Goal: Task Accomplishment & Management: Manage account settings

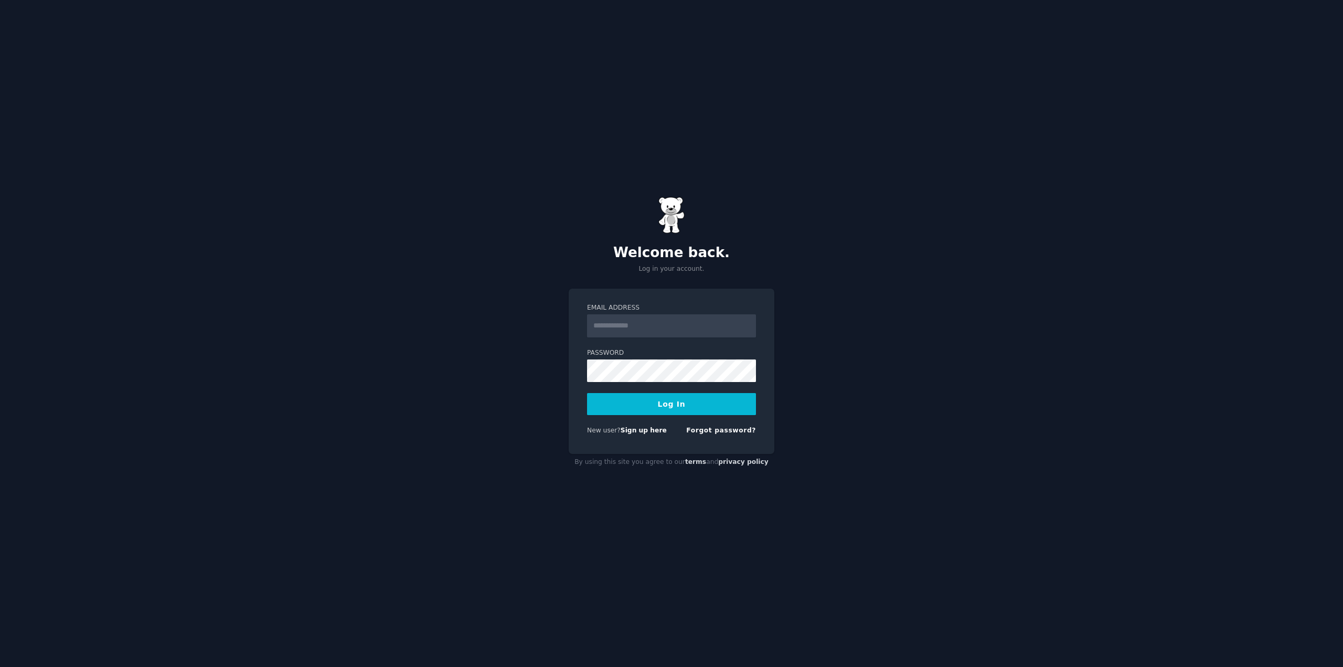
click at [701, 331] on input "Email Address" at bounding box center [671, 325] width 169 height 23
type input "**********"
click at [672, 410] on button "Log In" at bounding box center [671, 404] width 169 height 22
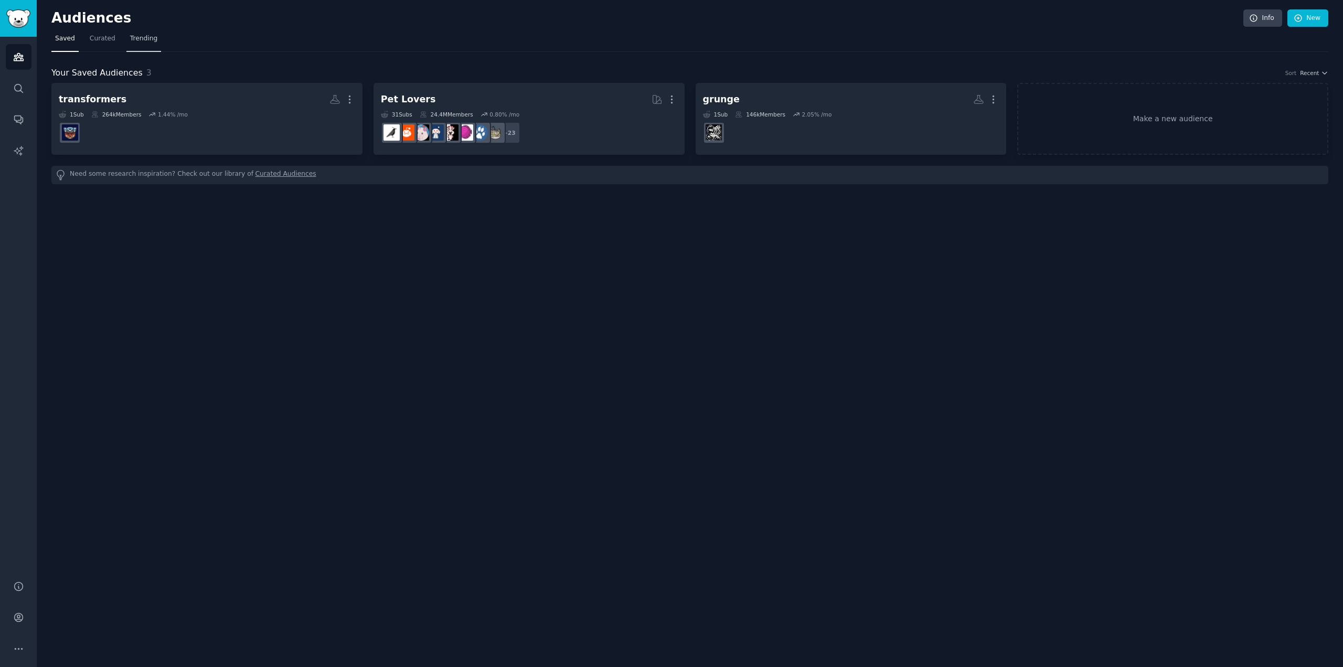
click at [145, 41] on span "Trending" at bounding box center [143, 38] width 27 height 9
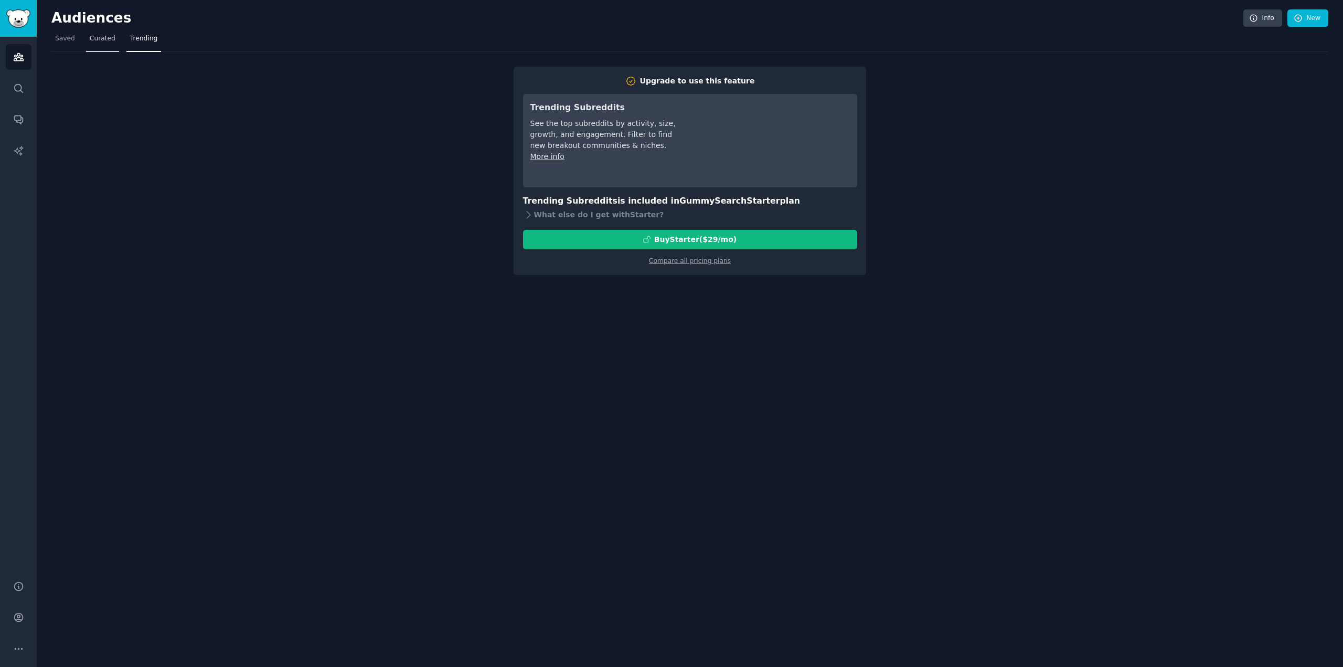
click at [103, 42] on span "Curated" at bounding box center [103, 38] width 26 height 9
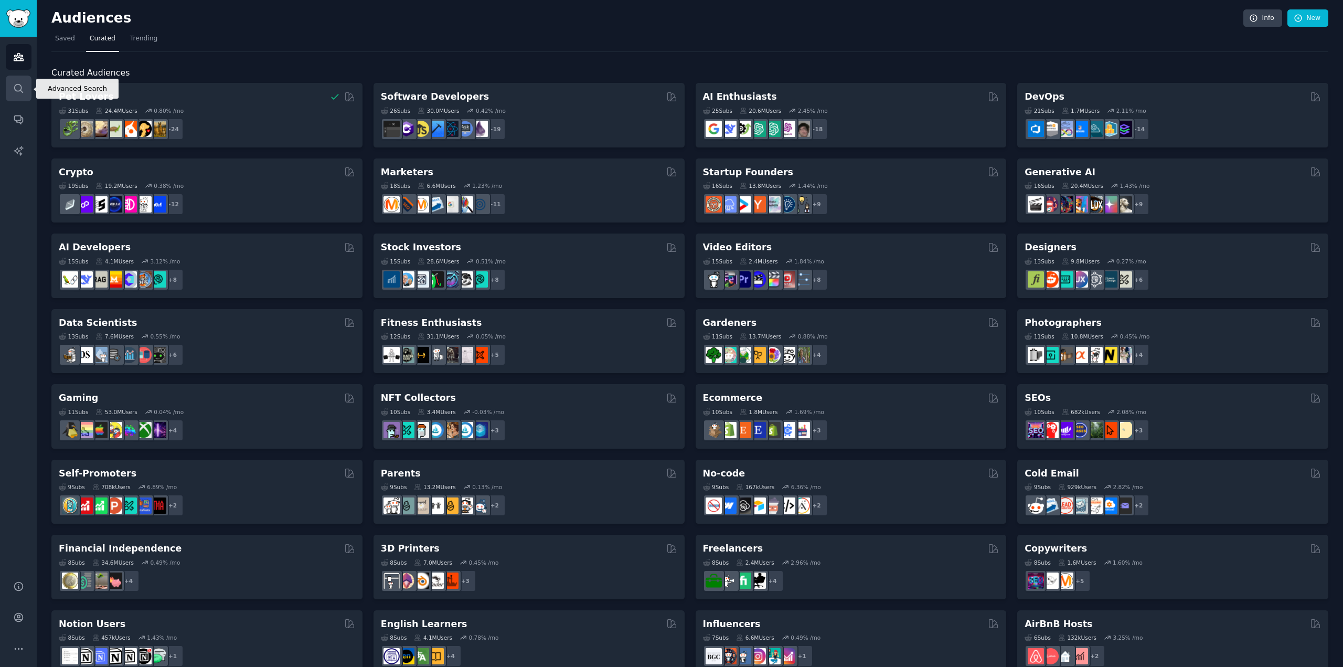
click at [15, 89] on icon "Sidebar" at bounding box center [18, 88] width 11 height 11
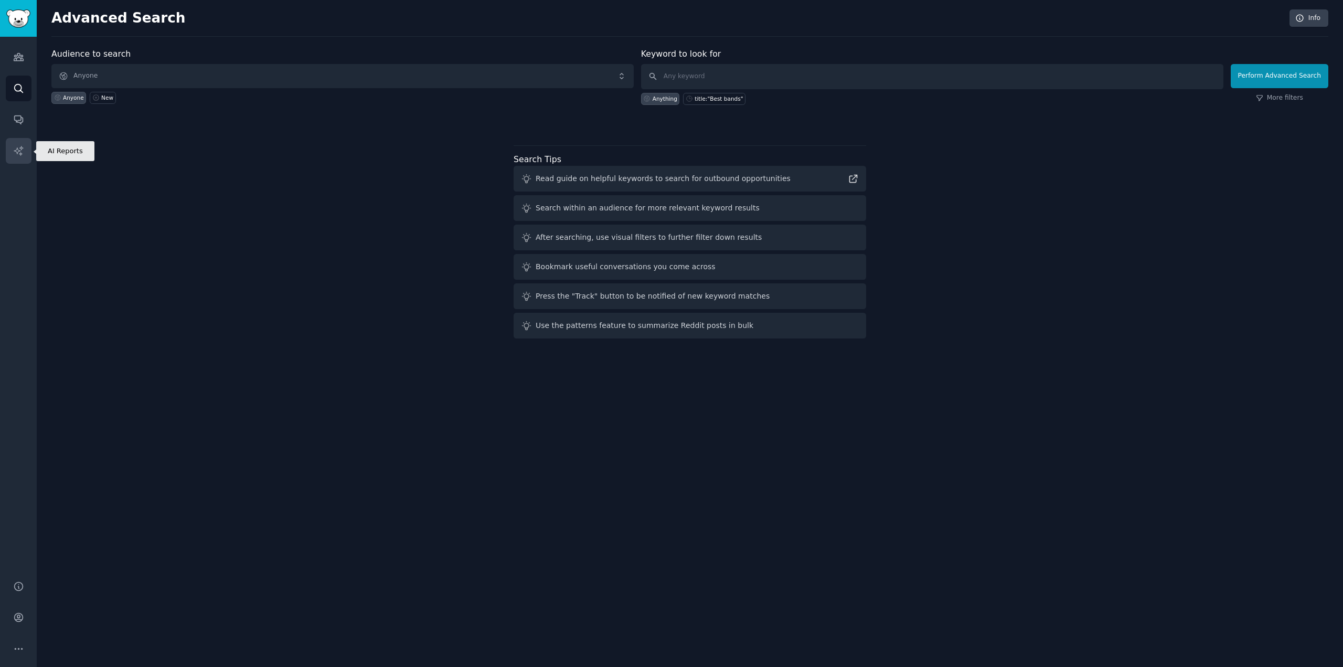
click at [21, 154] on icon "Sidebar" at bounding box center [18, 150] width 9 height 9
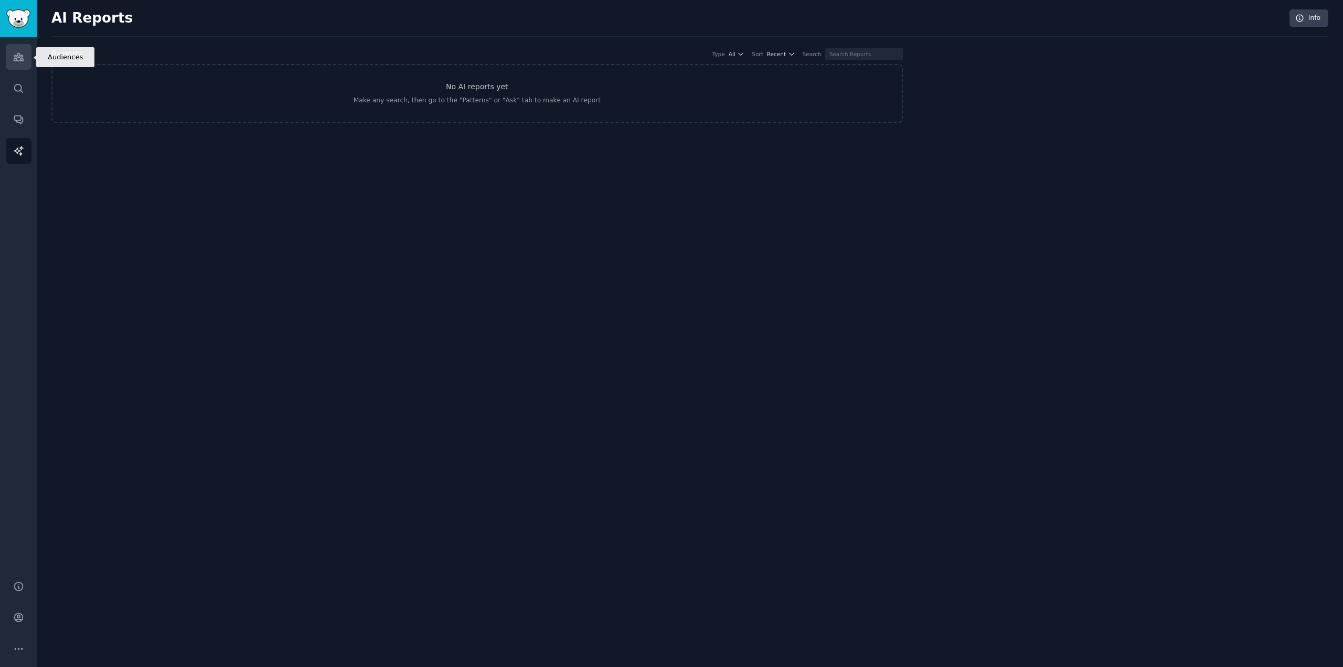
click at [21, 60] on icon "Sidebar" at bounding box center [18, 57] width 9 height 7
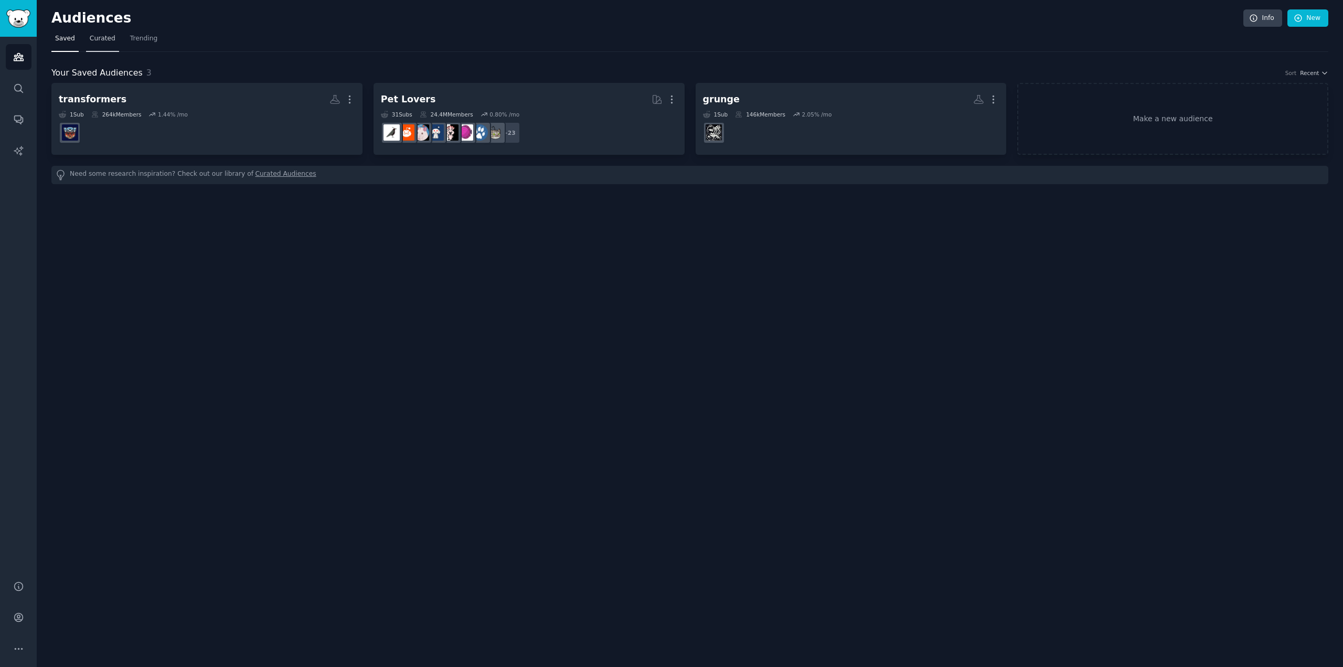
click at [108, 40] on span "Curated" at bounding box center [103, 38] width 26 height 9
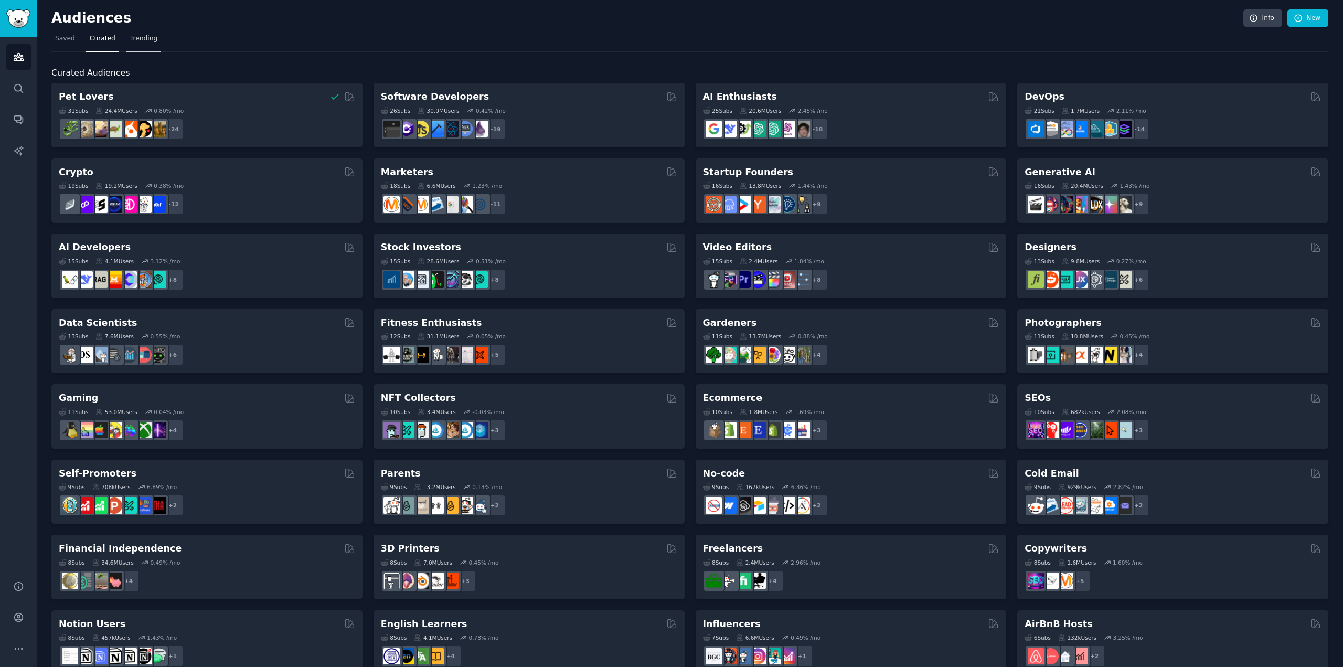
click at [148, 37] on span "Trending" at bounding box center [143, 38] width 27 height 9
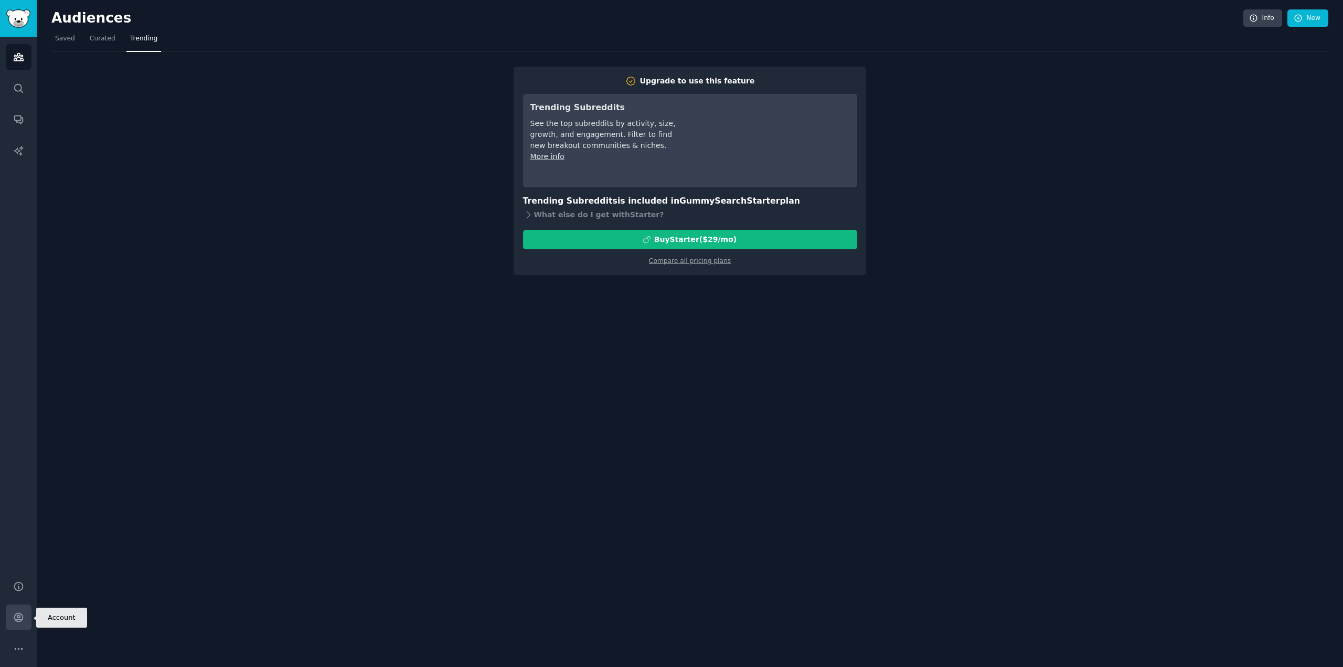
click at [16, 619] on icon "Sidebar" at bounding box center [18, 617] width 8 height 8
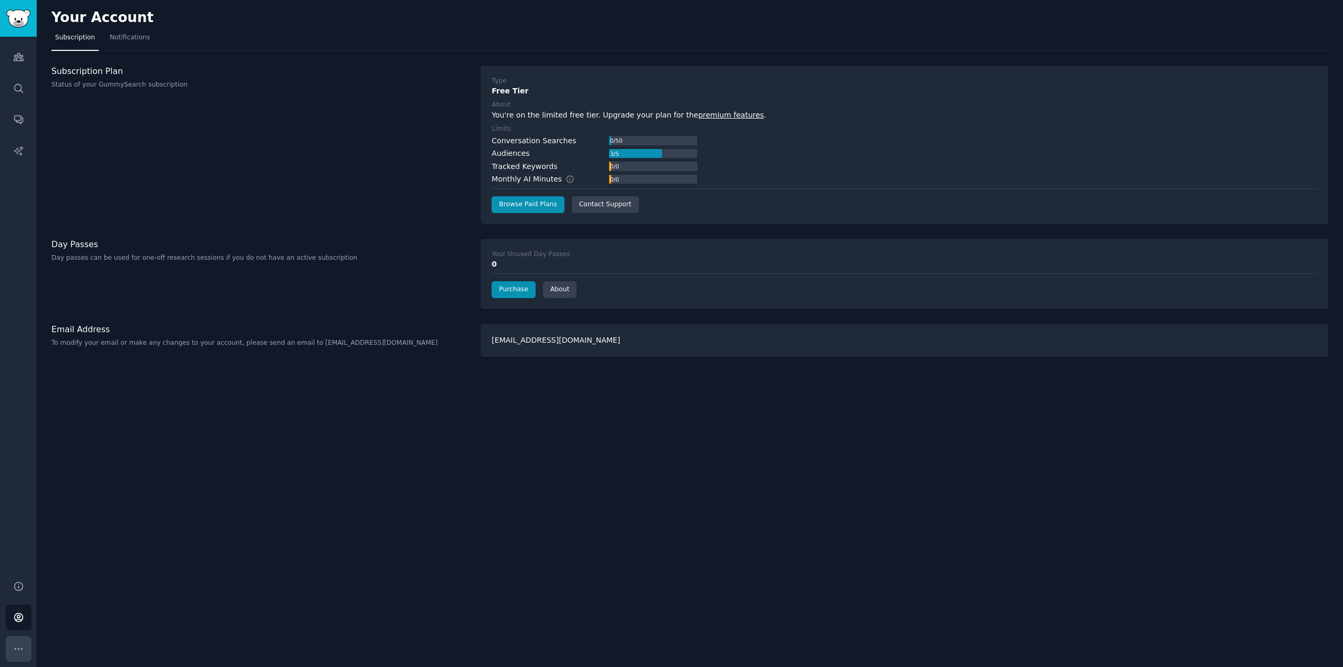
click at [25, 648] on button "More" at bounding box center [19, 649] width 26 height 26
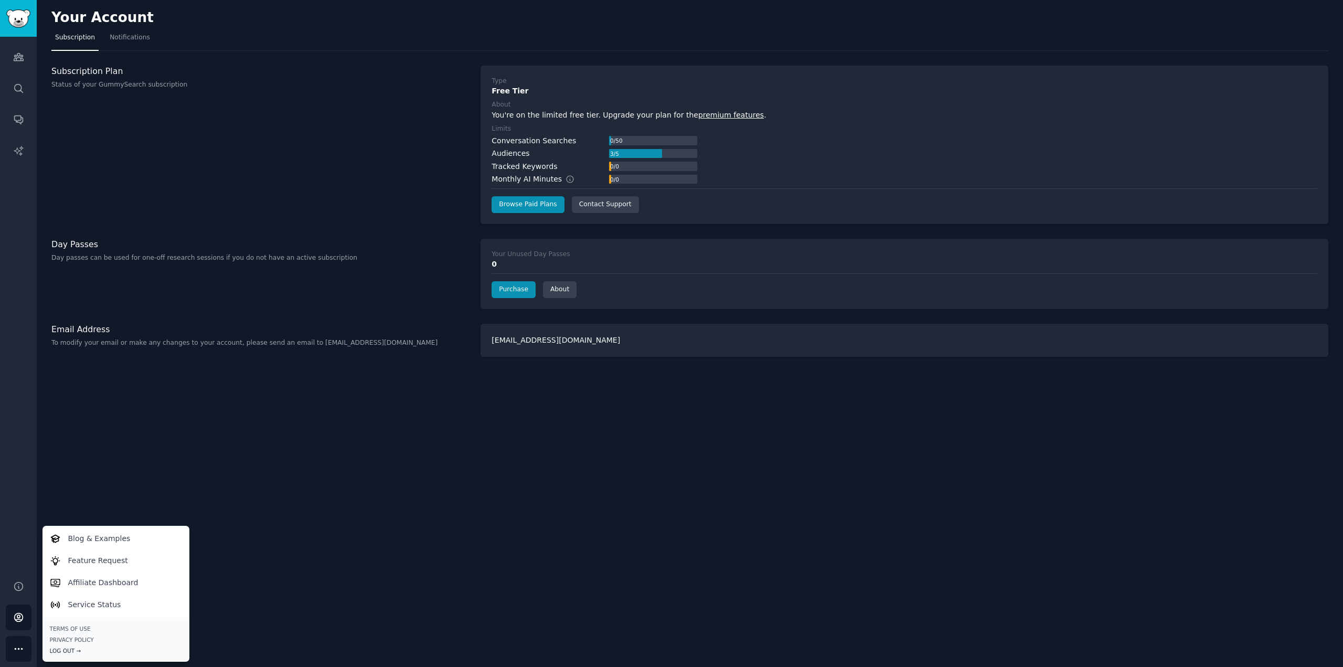
click at [66, 649] on div "Log Out →" at bounding box center [116, 650] width 132 height 7
